Goal: Task Accomplishment & Management: Use online tool/utility

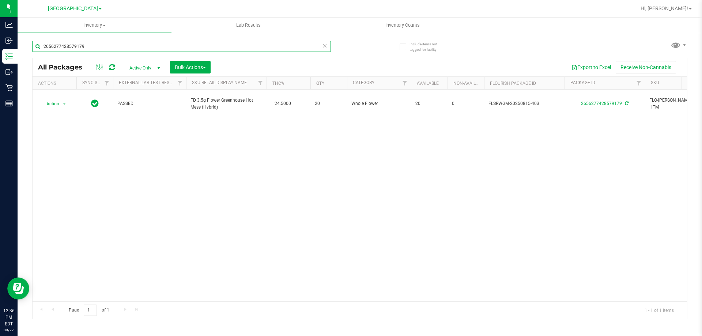
click at [93, 46] on input "2656277428579179" at bounding box center [181, 46] width 299 height 11
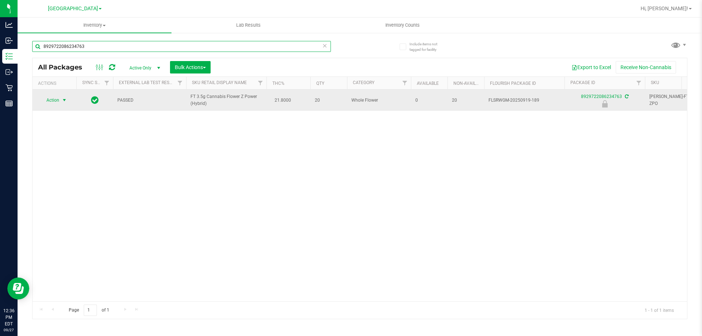
type input "8929722086234763"
click at [67, 103] on span "select" at bounding box center [64, 100] width 6 height 6
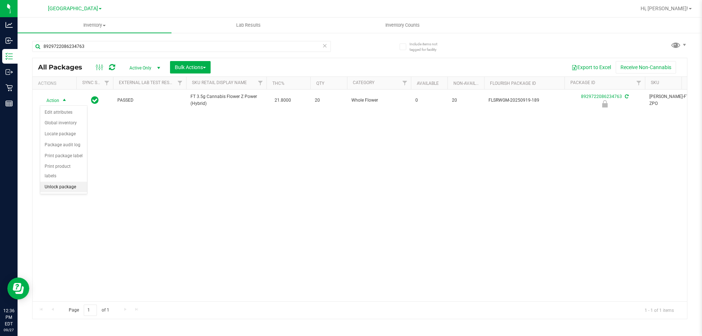
click at [60, 182] on li "Unlock package" at bounding box center [63, 187] width 47 height 11
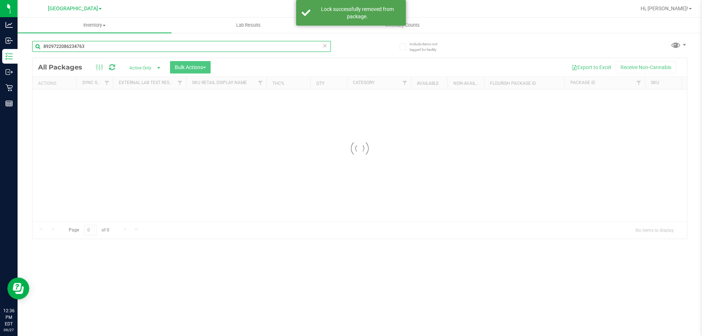
click at [93, 48] on input "8929722086234763" at bounding box center [181, 46] width 299 height 11
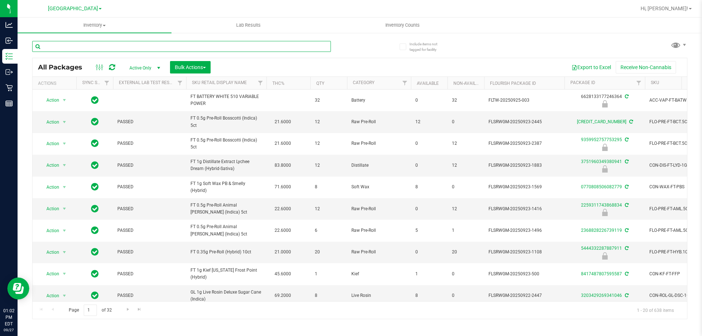
click at [211, 50] on input "text" at bounding box center [181, 46] width 299 height 11
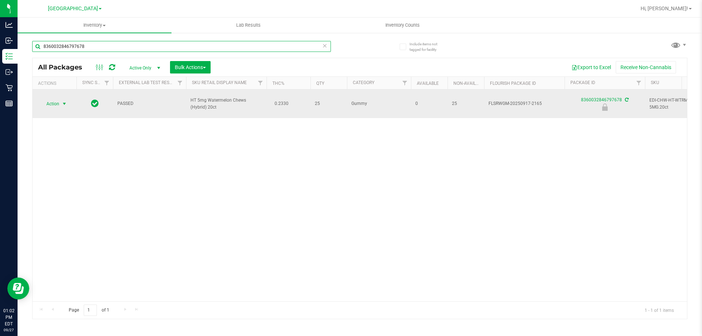
type input "8360032846797678"
click at [61, 103] on span "select" at bounding box center [64, 104] width 6 height 6
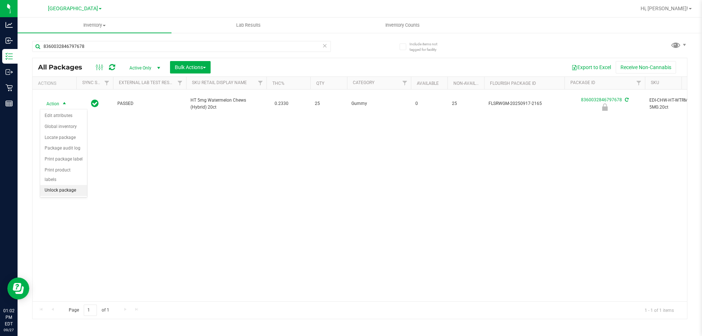
click at [72, 185] on li "Unlock package" at bounding box center [63, 190] width 47 height 11
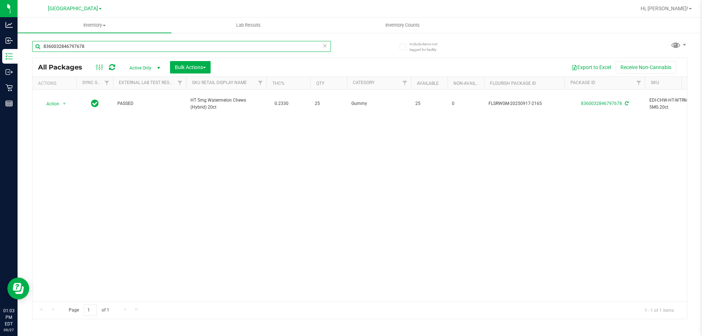
click at [96, 46] on input "8360032846797678" at bounding box center [181, 46] width 299 height 11
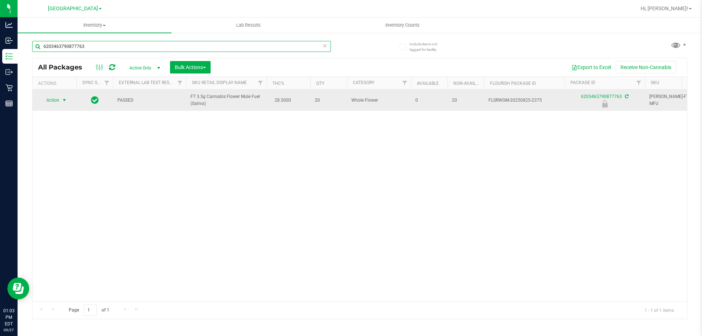
type input "6203463790877763"
click at [64, 101] on span "select" at bounding box center [64, 100] width 6 height 6
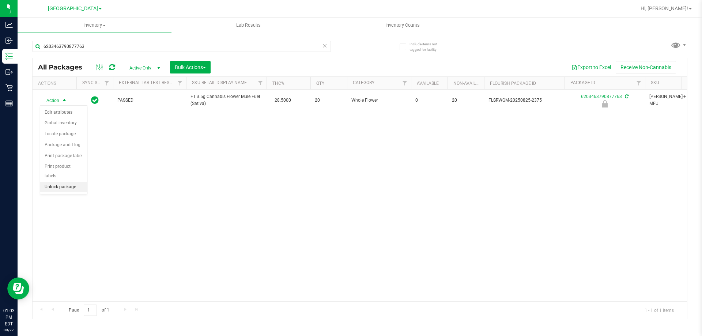
click at [77, 182] on li "Unlock package" at bounding box center [63, 187] width 47 height 11
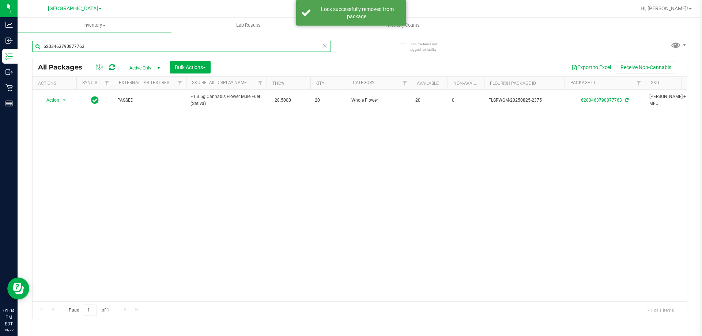
click at [99, 46] on input "6203463790877763" at bounding box center [181, 46] width 299 height 11
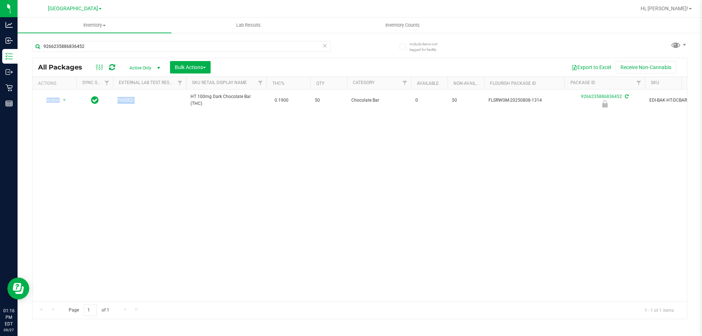
drag, startPoint x: 190, startPoint y: 96, endPoint x: 227, endPoint y: 113, distance: 41.2
click at [227, 113] on div "Action Action Edit attributes Global inventory Locate package Package audit log…" at bounding box center [360, 196] width 654 height 212
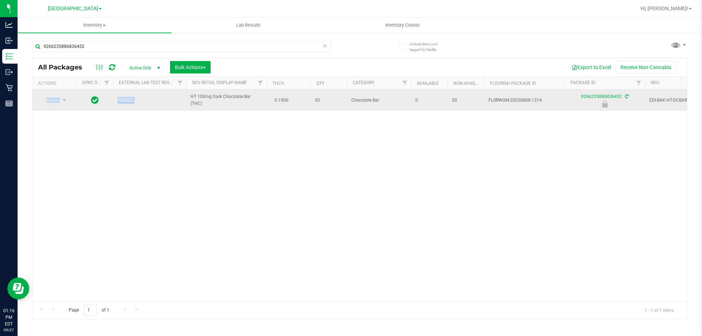
click at [187, 95] on td "HT 100mg Dark Chocolate Bar (THC)" at bounding box center [226, 100] width 80 height 21
drag, startPoint x: 190, startPoint y: 95, endPoint x: 205, endPoint y: 104, distance: 17.4
click at [205, 104] on td "HT 100mg Dark Chocolate Bar (THC)" at bounding box center [226, 100] width 80 height 21
copy span "HT 100mg Dark Chocolate Bar (THC)"
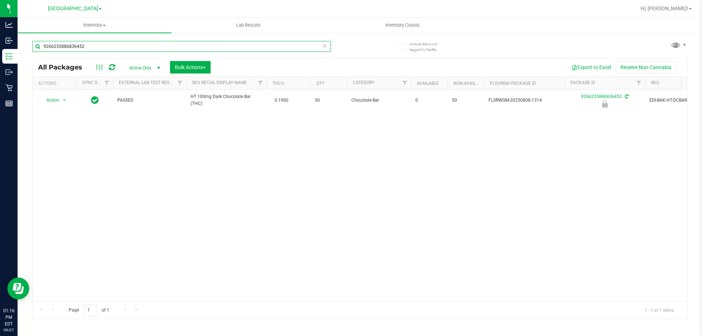
click at [88, 45] on input "9266235886836452" at bounding box center [181, 46] width 299 height 11
paste input "HT 100mg Dark Chocolate Bar (THC)"
type input "HT 100mg Dark Chocolate Bar (THC)"
